Goal: Communication & Community: Share content

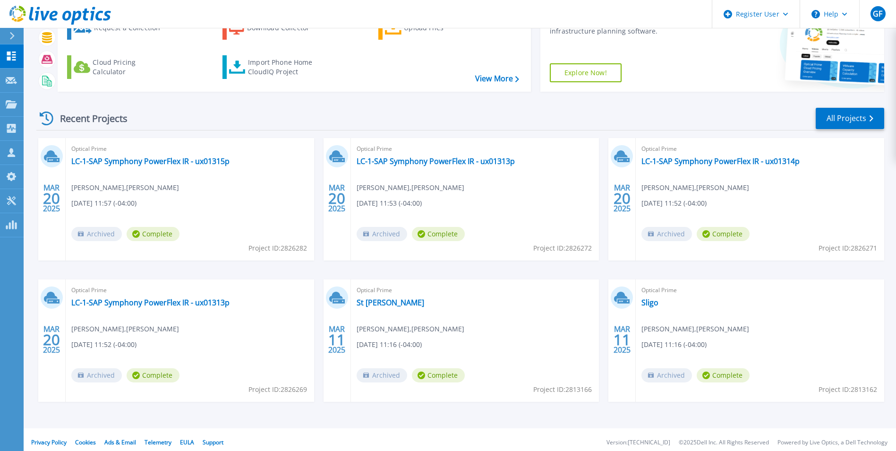
scroll to position [73, 0]
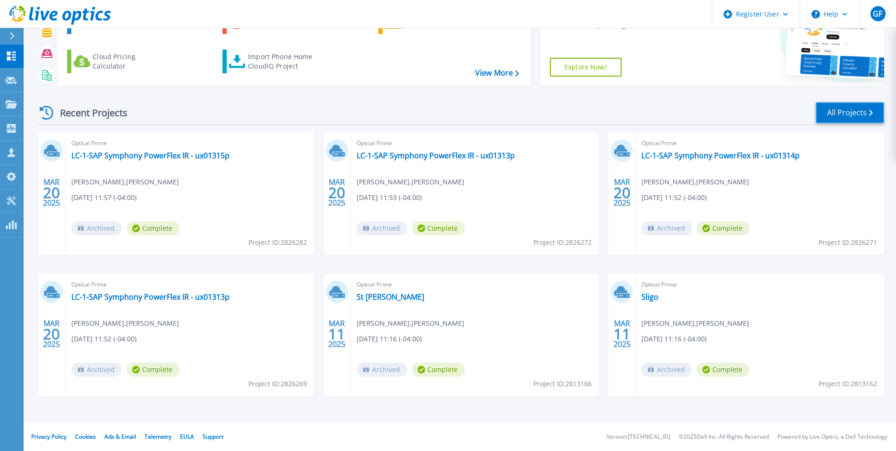
click at [853, 112] on link "All Projects" at bounding box center [850, 112] width 69 height 21
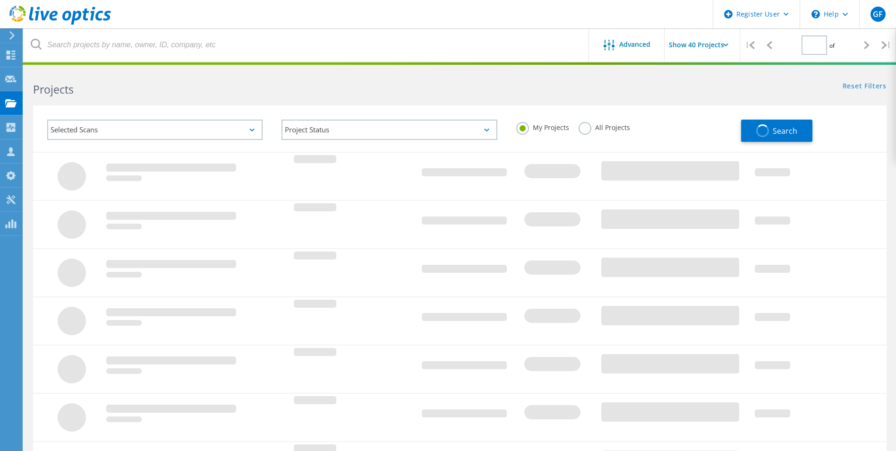
type input "1"
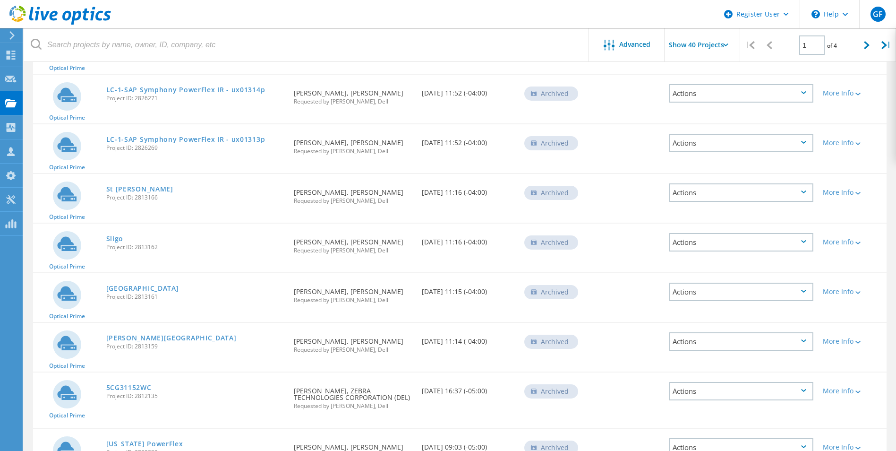
scroll to position [236, 0]
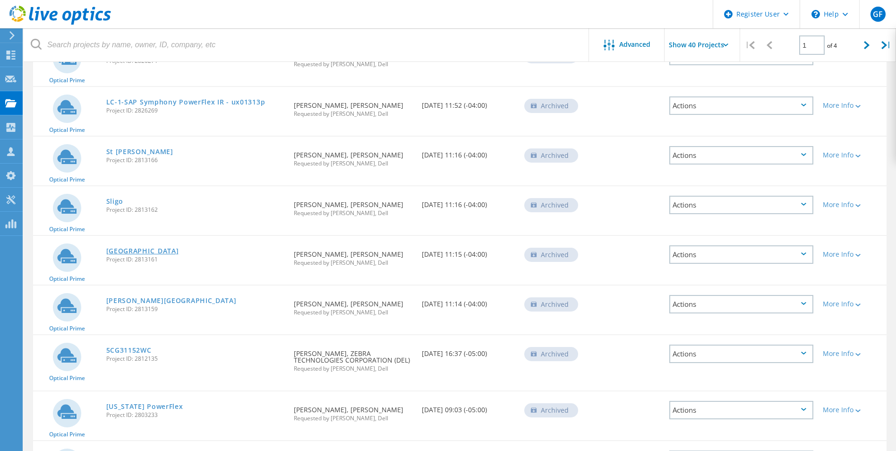
click at [116, 249] on link "[GEOGRAPHIC_DATA]" at bounding box center [142, 251] width 73 height 7
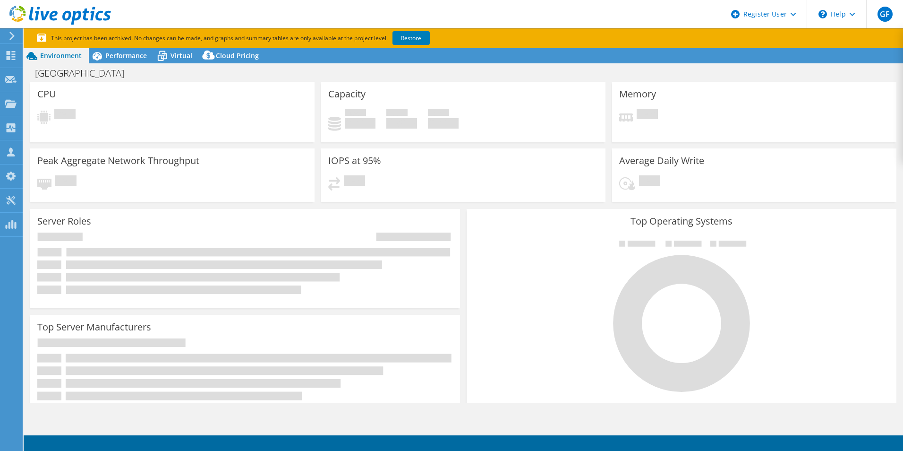
select select "USD"
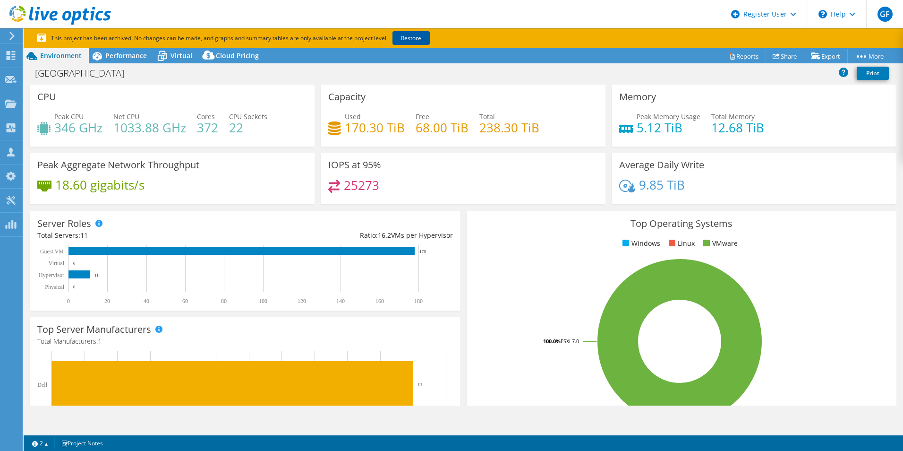
click at [411, 34] on link "Restore" at bounding box center [411, 38] width 37 height 14
click at [777, 55] on link "Share" at bounding box center [785, 56] width 39 height 15
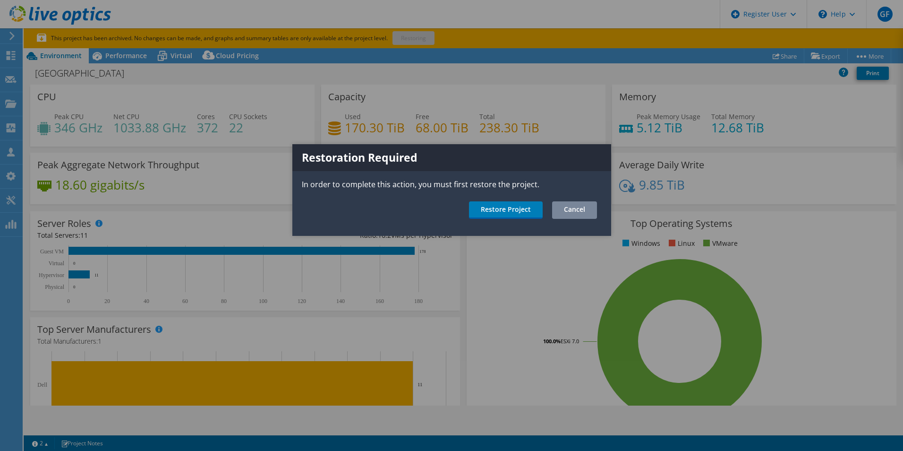
click at [559, 211] on link "Cancel" at bounding box center [574, 209] width 45 height 17
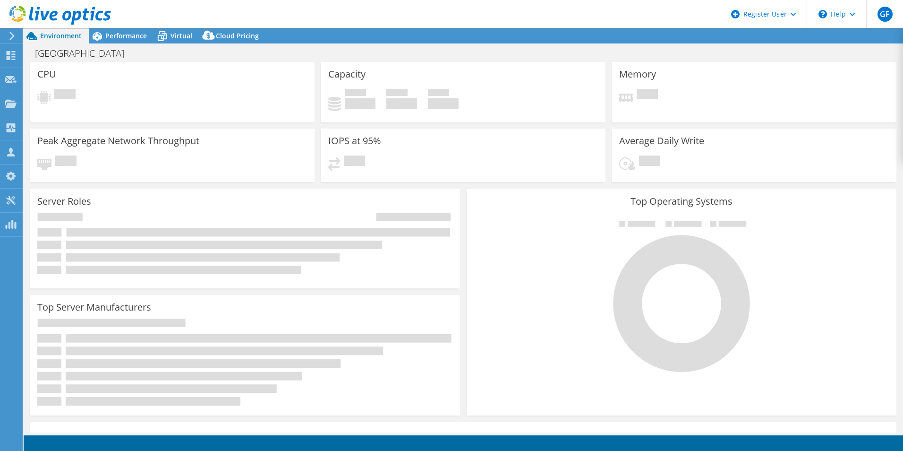
select select "USD"
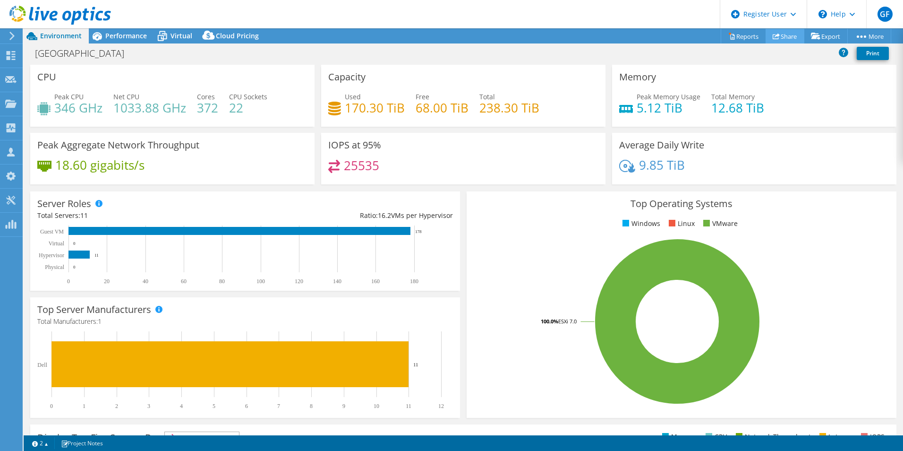
click at [784, 34] on link "Share" at bounding box center [785, 36] width 39 height 15
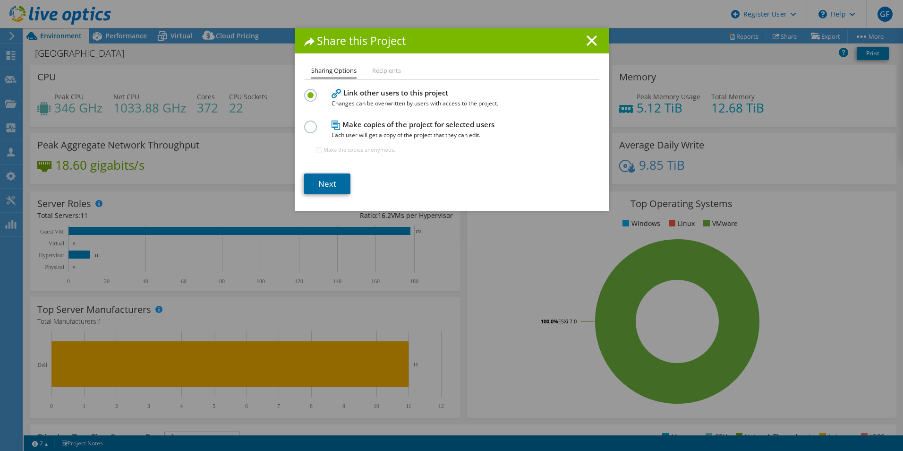
click at [322, 185] on link "Next" at bounding box center [327, 183] width 46 height 21
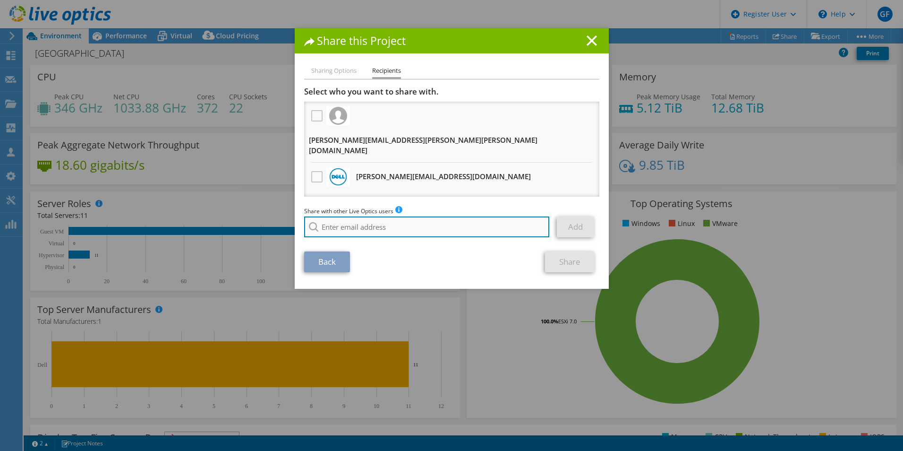
click at [323, 216] on input "search" at bounding box center [427, 226] width 246 height 21
type input "c"
type input "s"
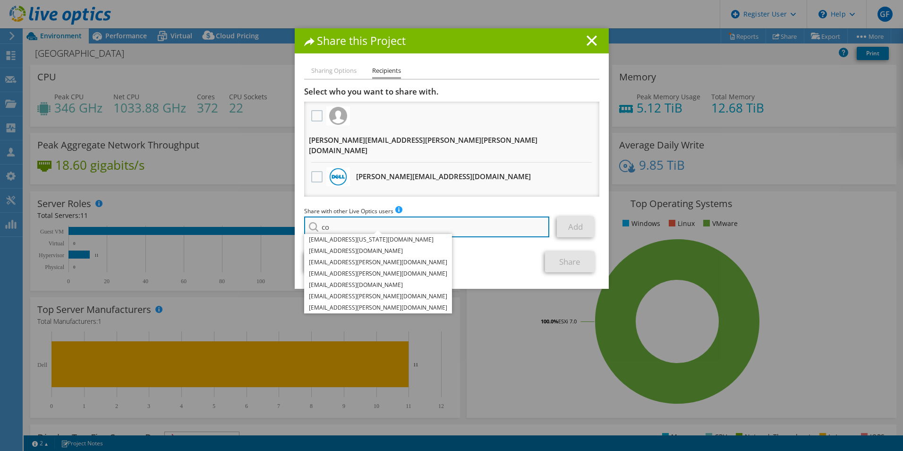
type input "c"
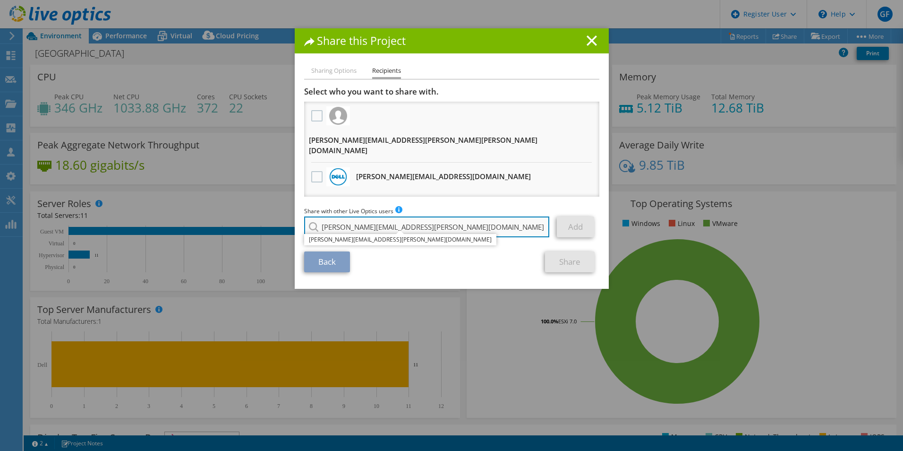
type input "[PERSON_NAME][EMAIL_ADDRESS][PERSON_NAME][DOMAIN_NAME]"
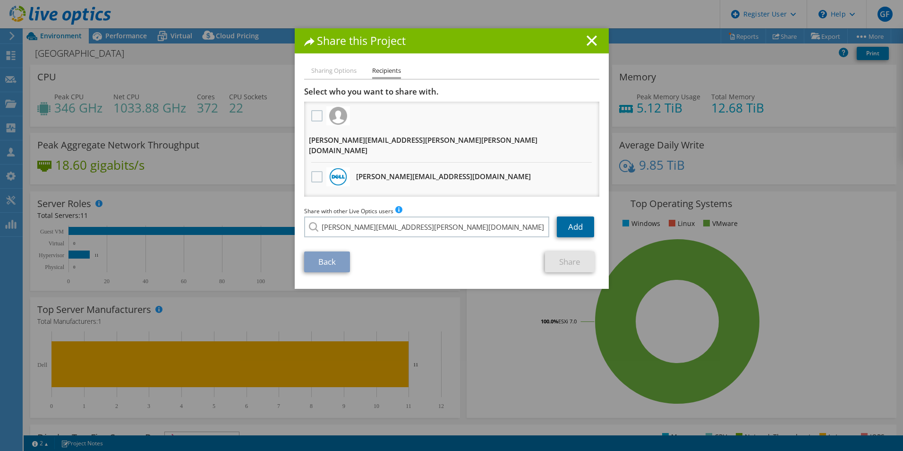
click at [569, 216] on link "Add" at bounding box center [575, 226] width 37 height 21
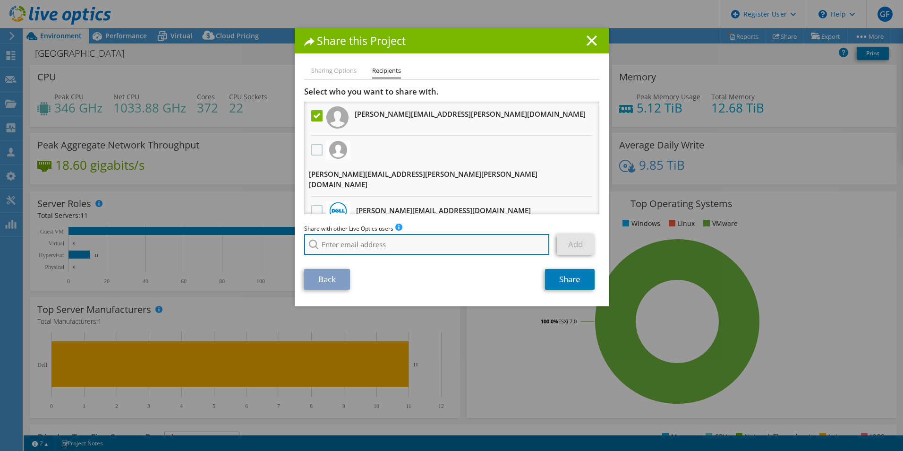
click at [344, 241] on input "search" at bounding box center [427, 244] width 246 height 21
click at [334, 234] on input "search" at bounding box center [427, 244] width 246 height 21
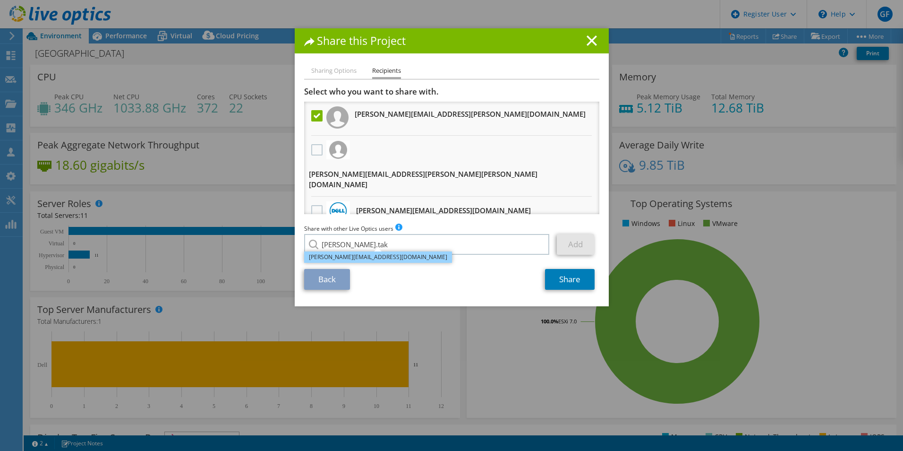
click at [322, 251] on li "[PERSON_NAME][EMAIL_ADDRESS][DOMAIN_NAME]" at bounding box center [378, 256] width 148 height 11
type input "[PERSON_NAME][EMAIL_ADDRESS][DOMAIN_NAME]"
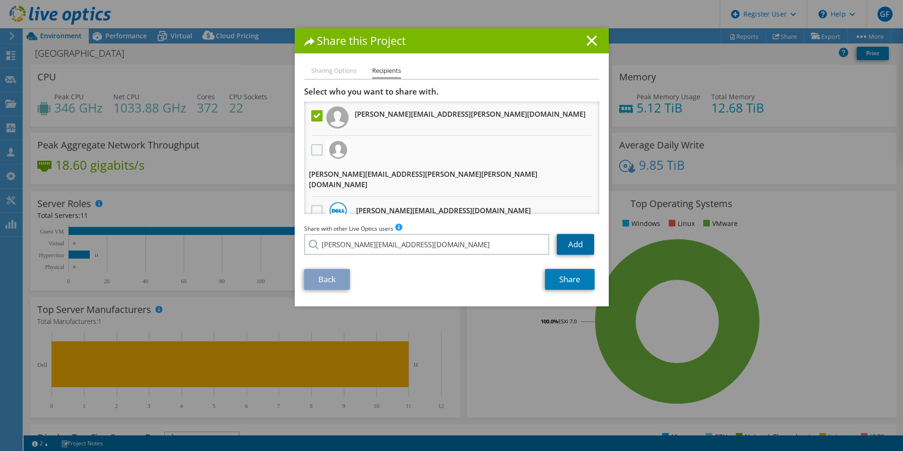
click at [572, 234] on link "Add" at bounding box center [575, 244] width 37 height 21
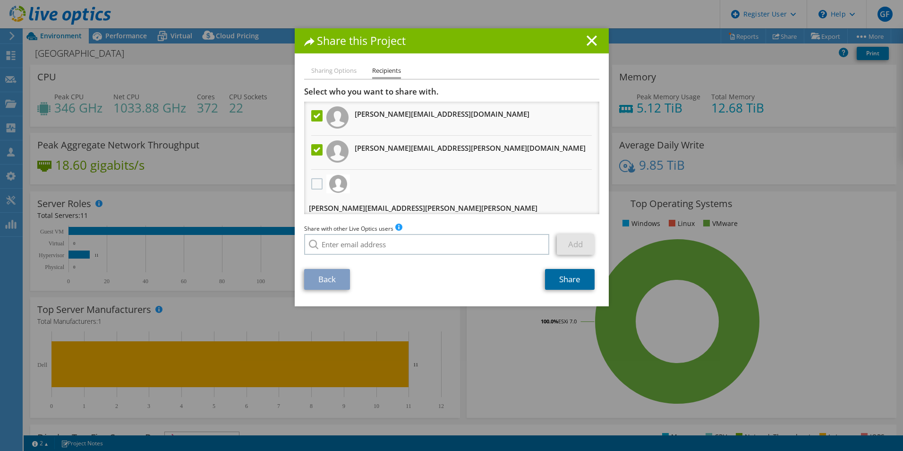
click at [568, 275] on link "Share" at bounding box center [570, 279] width 50 height 21
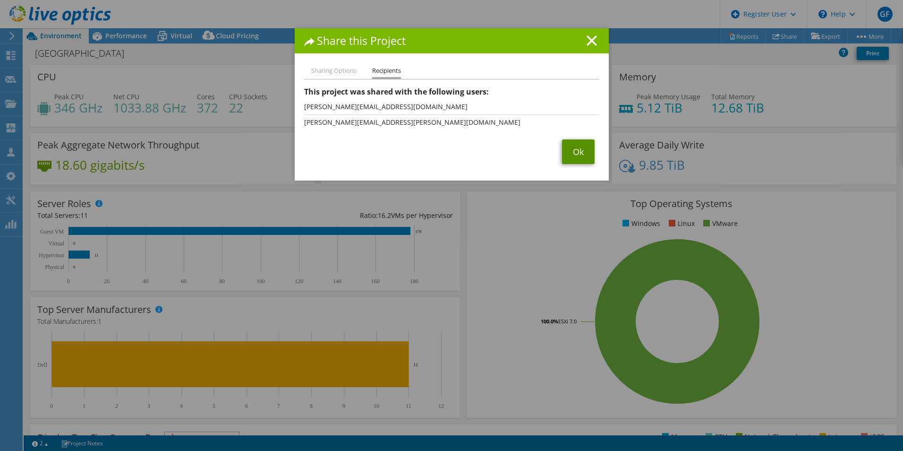
click at [574, 149] on link "Ok" at bounding box center [578, 151] width 33 height 25
